Goal: Information Seeking & Learning: Learn about a topic

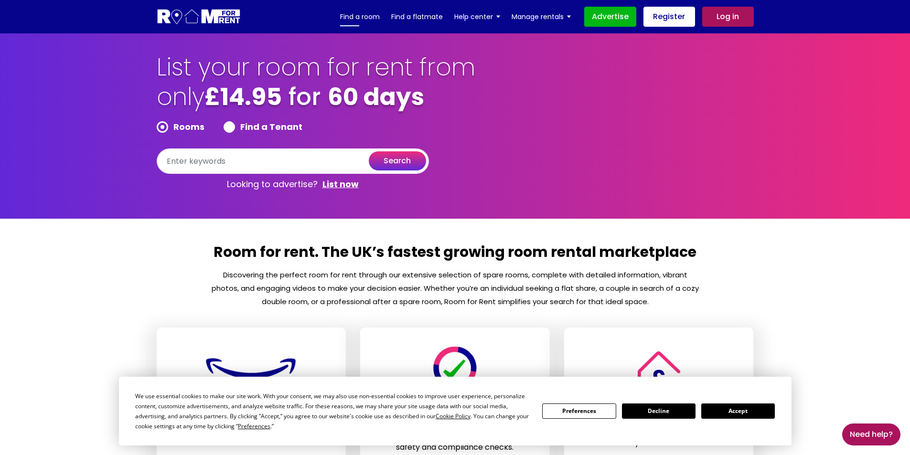
click at [364, 14] on link "Find a room" at bounding box center [360, 17] width 40 height 14
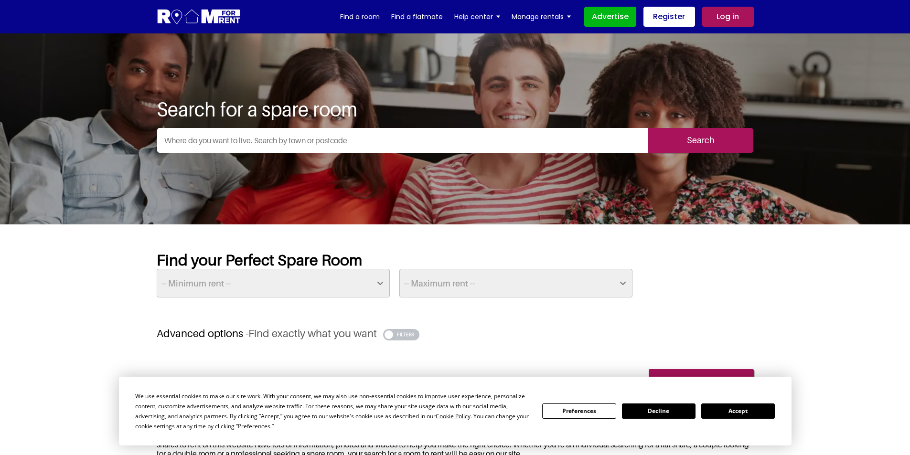
click at [734, 407] on button "Accept" at bounding box center [738, 411] width 74 height 15
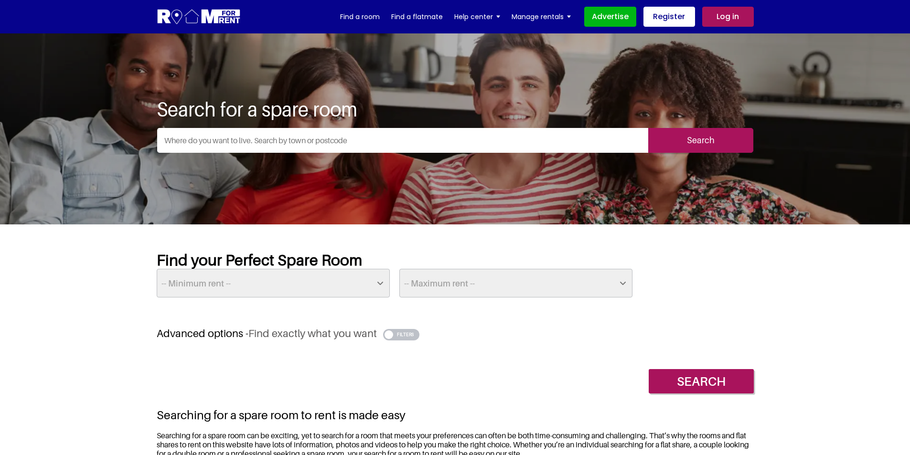
click at [230, 139] on input "text" at bounding box center [402, 140] width 491 height 25
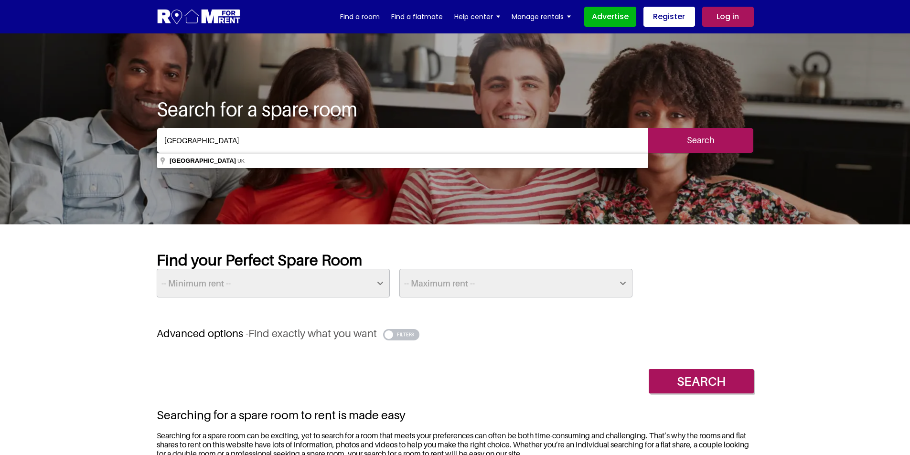
type input "[GEOGRAPHIC_DATA], [GEOGRAPHIC_DATA]"
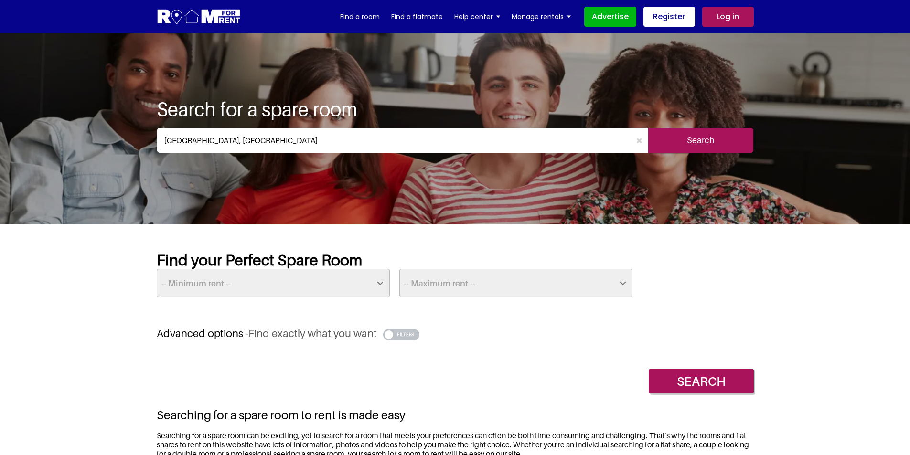
click at [694, 135] on input "Search" at bounding box center [700, 140] width 105 height 25
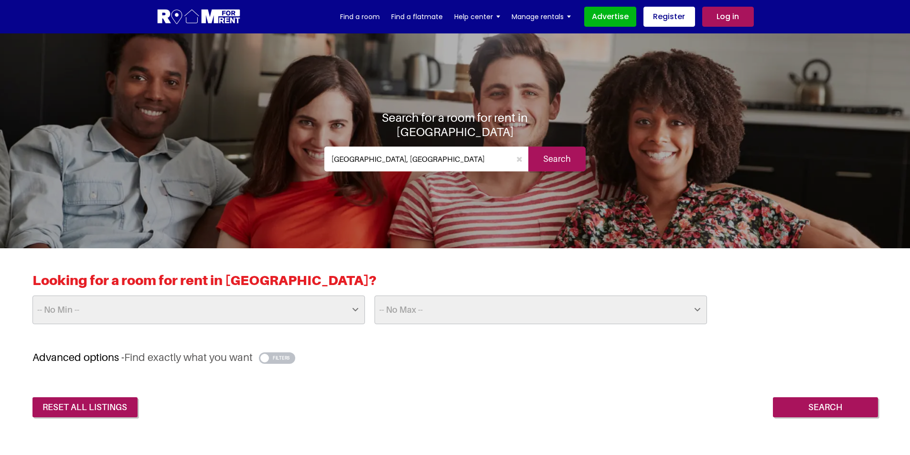
click at [697, 309] on select "-- No Max -- £50 £75 £100 £125 £150 £175 £200 £225 £250 £275 £300 £325 £350 £37…" at bounding box center [540, 310] width 332 height 29
drag, startPoint x: 672, startPoint y: 369, endPoint x: 700, endPoint y: 373, distance: 28.0
click at [672, 369] on div "Advanced options - Find exactly what you want -- Wifi -- Yes No -- Ensuite -- Y…" at bounding box center [454, 384] width 845 height 66
click at [813, 404] on input "Search" at bounding box center [825, 407] width 105 height 20
click at [355, 312] on select "-- No Min -- £25 £50 £75 £100 £125 £150 £175 £200 £225 £250 £275 £300 £325 £350…" at bounding box center [198, 310] width 332 height 29
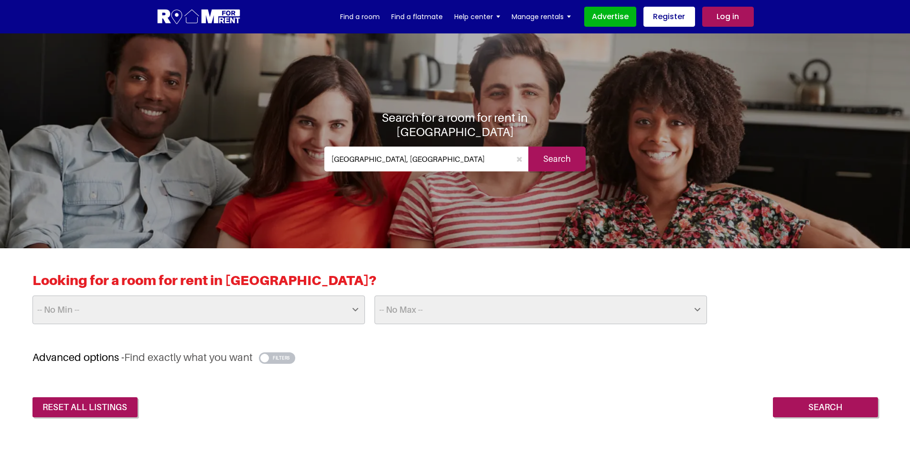
click at [355, 312] on select "-- No Min -- £25 £50 £75 £100 £125 £150 £175 £200 £225 £250 £275 £300 £325 £350…" at bounding box center [198, 310] width 332 height 29
click at [697, 310] on select "-- No Max -- £50 £75 £100 £125 £150 £175 £200 £225 £250 £275 £300 £325 £350 £37…" at bounding box center [540, 310] width 332 height 29
select select "100"
click at [374, 296] on select "-- No Max -- £50 £75 £100 £125 £150 £175 £200 £225 £250 £275 £300 £325 £350 £37…" at bounding box center [540, 310] width 332 height 29
click at [818, 406] on input "Search" at bounding box center [825, 407] width 105 height 20
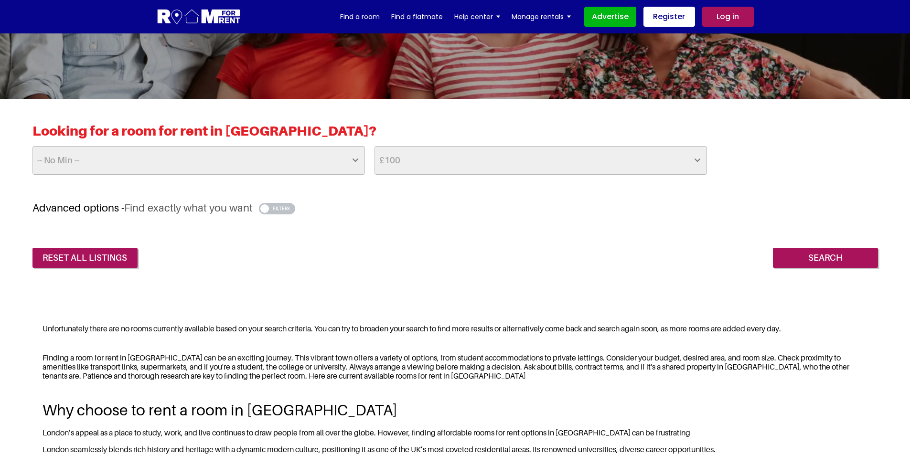
scroll to position [148, 0]
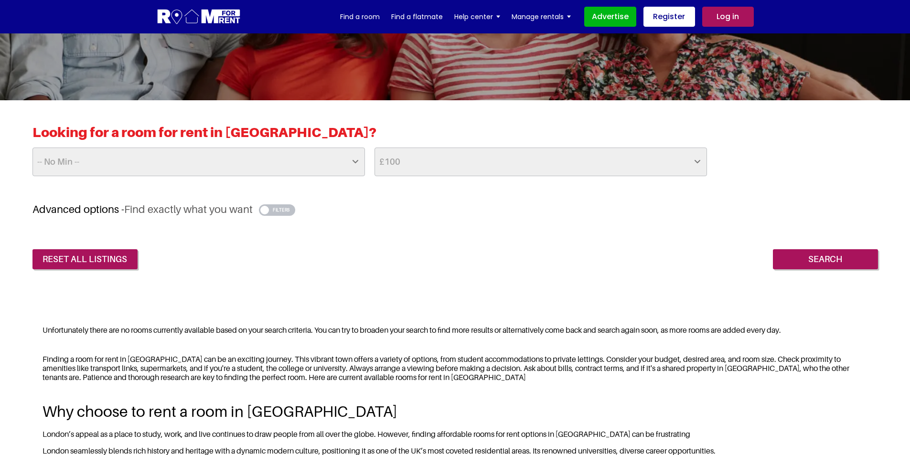
click at [696, 162] on select "-- No Max -- £50 £75 £100 £125 £150 £175 £200 £225 £250 £275 £300 £325 £350 £37…" at bounding box center [540, 162] width 332 height 29
select select "400"
click at [374, 148] on select "-- No Max -- £50 £75 £100 £125 £150 £175 £200 £225 £250 £275 £300 £325 £350 £37…" at bounding box center [540, 162] width 332 height 29
click at [828, 254] on input "Search" at bounding box center [825, 259] width 105 height 20
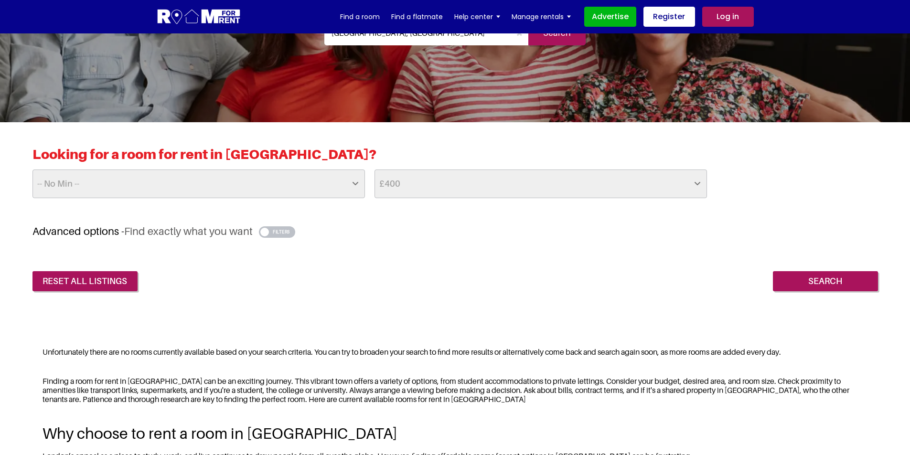
scroll to position [125, 0]
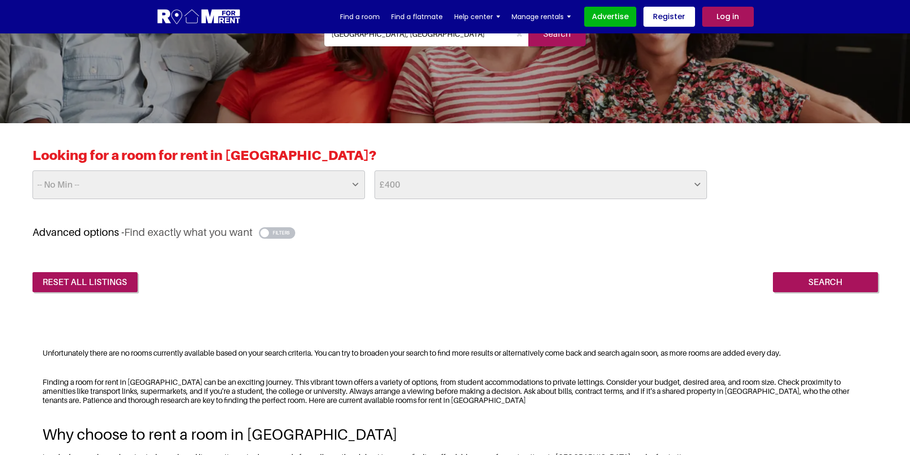
click at [697, 185] on select "-- No Max -- £50 £75 £100 £125 £150 £175 £200 £225 £250 £275 £300 £325 £350 £37…" at bounding box center [540, 184] width 332 height 29
select select "1000"
click at [374, 170] on select "-- No Max -- £50 £75 £100 £125 £150 £175 £200 £225 £250 £275 £300 £325 £350 £37…" at bounding box center [540, 184] width 332 height 29
click at [833, 281] on input "Search" at bounding box center [825, 282] width 105 height 20
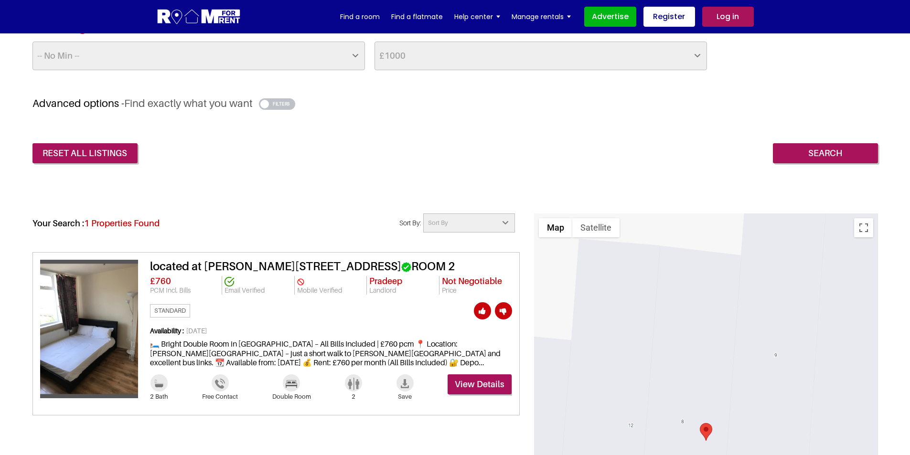
scroll to position [287, 0]
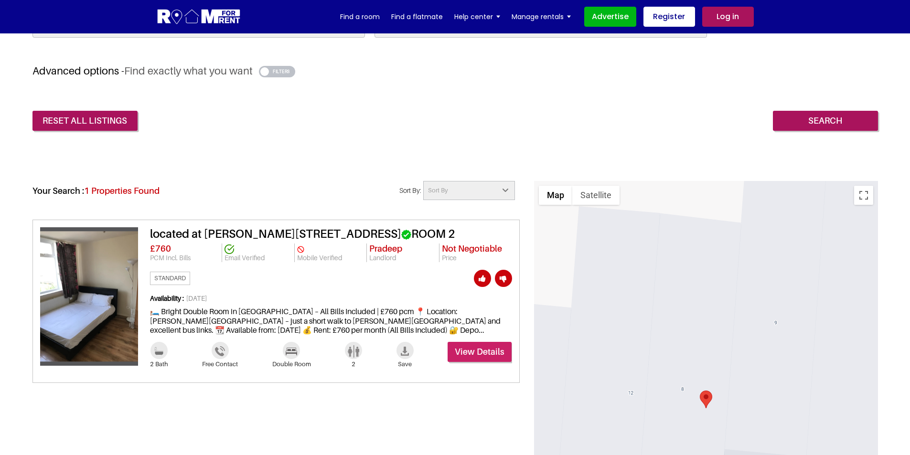
click at [472, 350] on link "View Details" at bounding box center [479, 352] width 64 height 20
